Goal: Task Accomplishment & Management: Complete application form

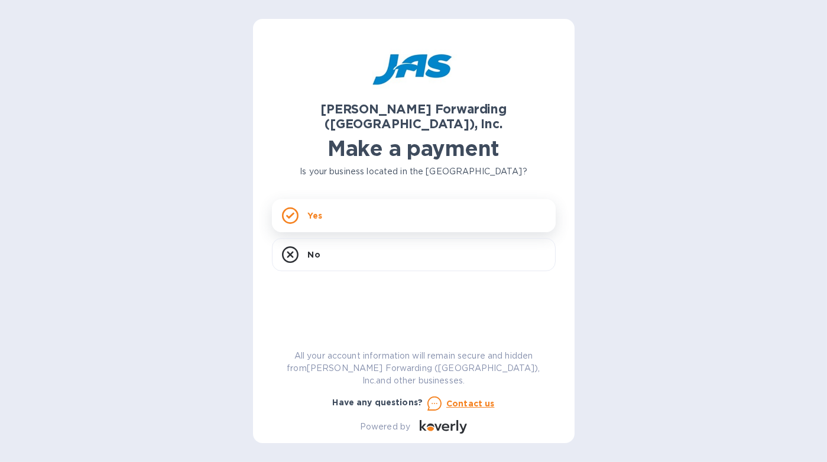
click at [351, 199] on div "Yes" at bounding box center [414, 215] width 284 height 33
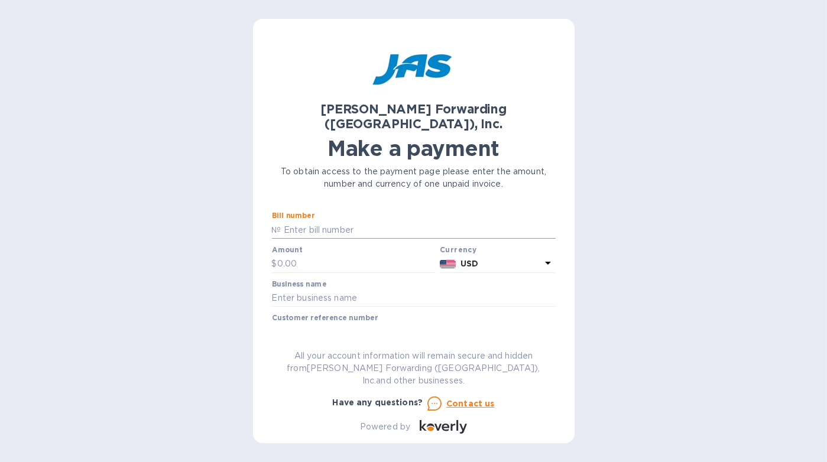
click at [345, 221] on input "text" at bounding box center [418, 230] width 274 height 18
type input "LAX503316064"
type input "979.08"
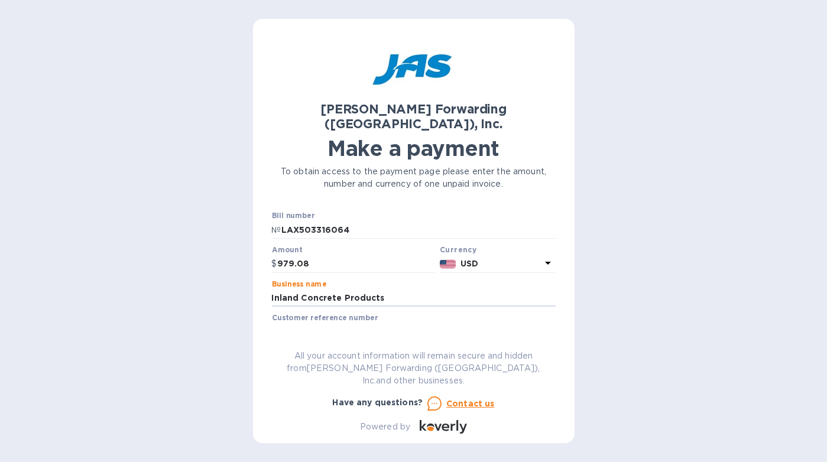
type input "Inland Concrete Products"
click at [355, 323] on input "text" at bounding box center [414, 332] width 284 height 18
drag, startPoint x: 550, startPoint y: 225, endPoint x: 554, endPoint y: 260, distance: 35.2
click at [554, 260] on div "Bill number № LAX503316064 Amount $ 979.08 Currency USD Business name Inland Co…" at bounding box center [414, 269] width 284 height 115
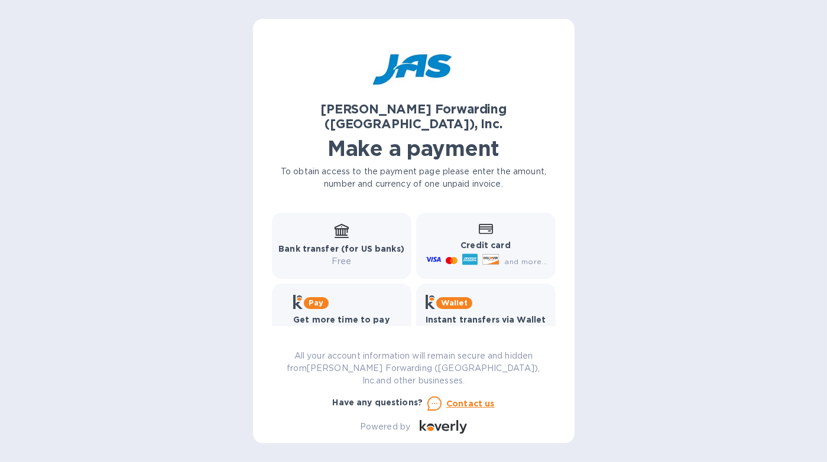
scroll to position [207, 0]
